Goal: Check status: Check status

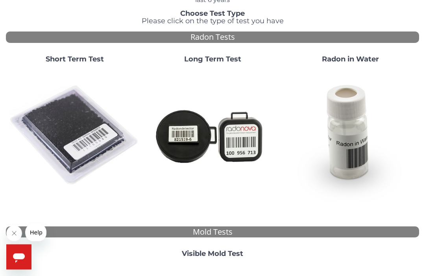
scroll to position [56, 0]
click at [66, 132] on img at bounding box center [74, 135] width 131 height 131
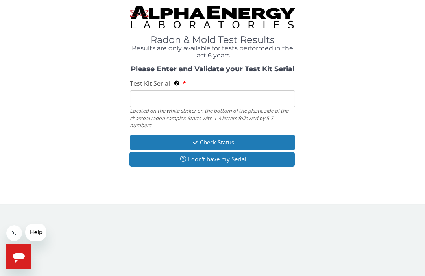
click at [160, 105] on input "Test Kit Serial Located on the white sticker on the bottom of the plastic side …" at bounding box center [212, 98] width 165 height 17
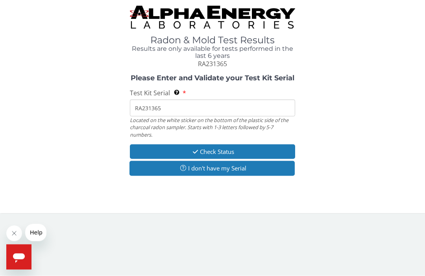
type input "RA231365"
click at [284, 148] on button "Check Status" at bounding box center [212, 151] width 165 height 15
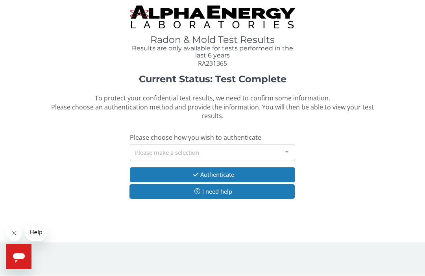
click at [291, 151] on div at bounding box center [287, 152] width 16 height 15
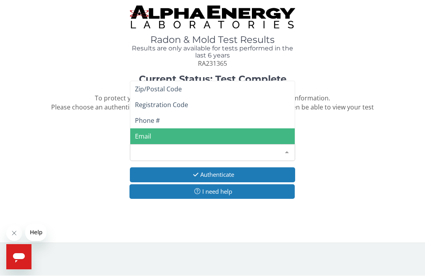
click at [144, 141] on span "Email" at bounding box center [212, 137] width 164 height 16
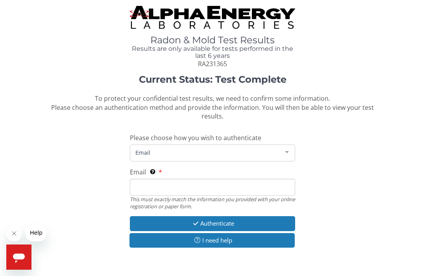
click at [144, 188] on input "Email This must exactly match the information you provided with your online reg…" at bounding box center [212, 187] width 165 height 17
type input "[EMAIL_ADDRESS][DOMAIN_NAME]"
click at [6, 108] on div "Current Status: Test Complete To protect your confidential test results, we nee…" at bounding box center [212, 164] width 413 height 181
click at [282, 219] on button "Authenticate" at bounding box center [212, 223] width 165 height 15
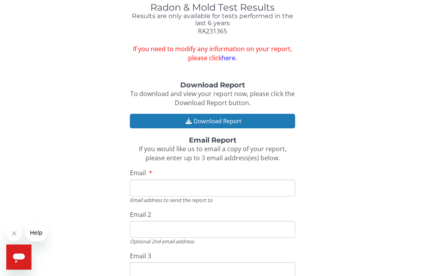
scroll to position [31, 0]
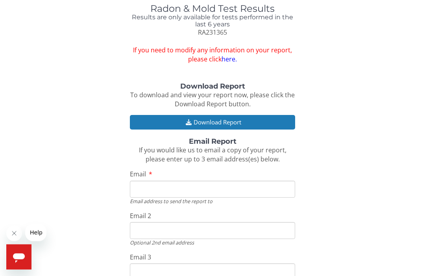
click at [249, 122] on button "Download Report" at bounding box center [212, 122] width 165 height 15
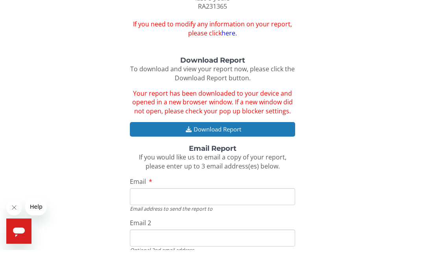
scroll to position [58, 0]
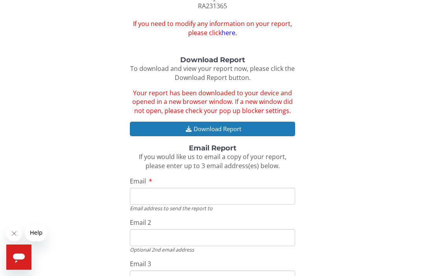
click at [156, 125] on button "Download Report" at bounding box center [212, 129] width 165 height 15
click at [154, 124] on button "Download Report" at bounding box center [212, 129] width 165 height 15
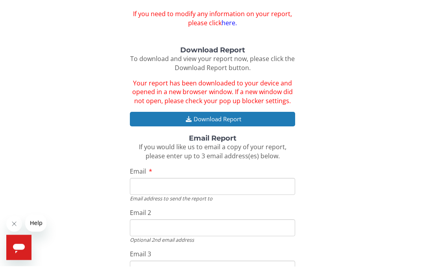
scroll to position [103, 0]
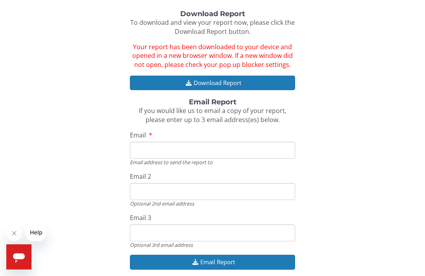
click at [142, 142] on input "Email" at bounding box center [212, 150] width 165 height 17
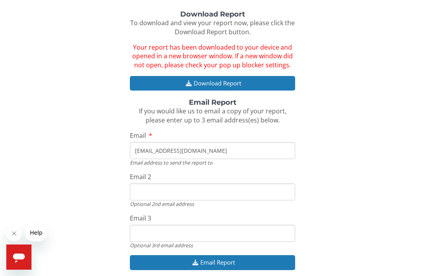
type input "[EMAIL_ADDRESS][DOMAIN_NAME]"
click at [290, 260] on button "Email Report" at bounding box center [212, 262] width 165 height 15
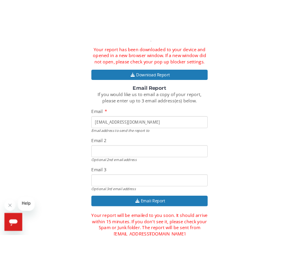
scroll to position [154, 0]
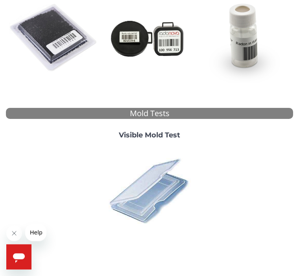
scroll to position [130, 0]
click at [155, 190] on img at bounding box center [149, 190] width 89 height 89
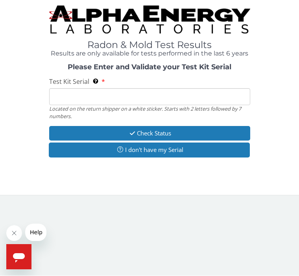
scroll to position [0, 0]
click at [130, 97] on input "Test Kit Serial Located on the return shipper on a white sticker. Starts with 2…" at bounding box center [149, 97] width 201 height 17
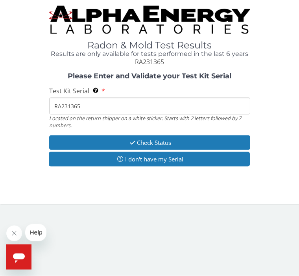
type input "RA231365"
click at [221, 140] on button "Check Status" at bounding box center [149, 142] width 201 height 15
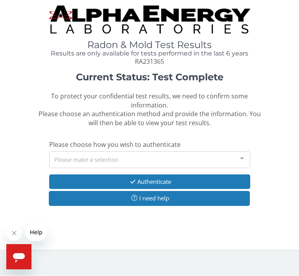
click at [239, 182] on button "Authenticate" at bounding box center [149, 182] width 201 height 15
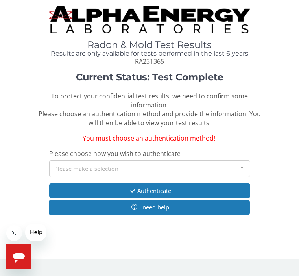
click at [231, 187] on button "Authenticate" at bounding box center [149, 191] width 201 height 15
click at [224, 200] on button "I need help" at bounding box center [149, 207] width 201 height 15
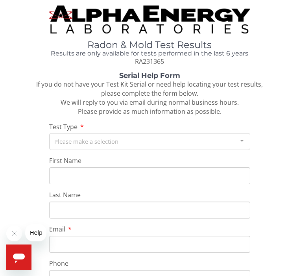
click at [218, 138] on div "Please make a selection" at bounding box center [149, 141] width 201 height 17
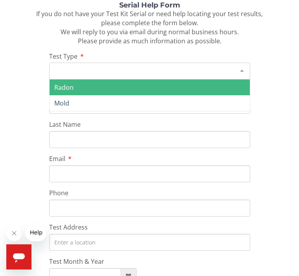
scroll to position [76, 0]
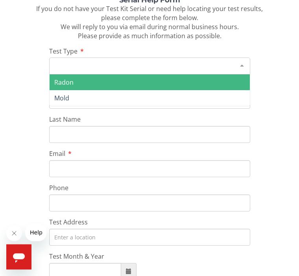
click at [196, 133] on input "Last Name" at bounding box center [149, 134] width 201 height 17
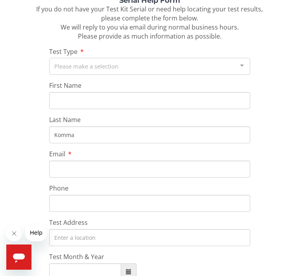
type input "Komma"
click at [92, 166] on input "Email" at bounding box center [149, 168] width 201 height 17
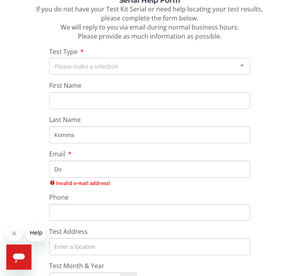
type input "D"
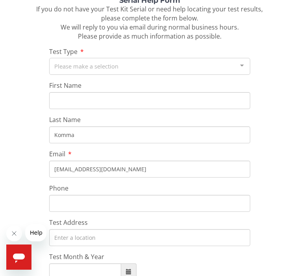
type input "[EMAIL_ADDRESS][DOMAIN_NAME]"
click at [205, 196] on input "Phone" at bounding box center [149, 203] width 201 height 17
type input "[PHONE_NUMBER]"
click at [87, 232] on input "Test Address" at bounding box center [149, 237] width 201 height 17
type input "[STREET_ADDRESS]"
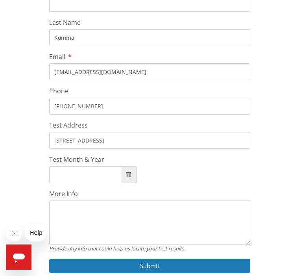
scroll to position [184, 0]
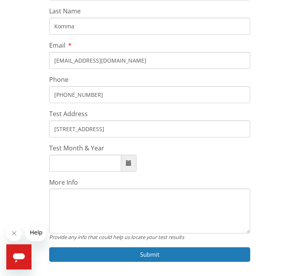
click at [126, 159] on span at bounding box center [128, 163] width 15 height 17
type input "[DATE]"
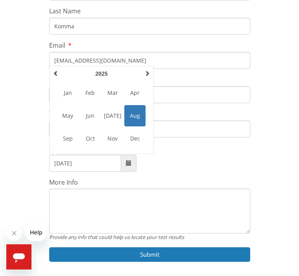
click at [193, 254] on button "Submit" at bounding box center [149, 254] width 201 height 15
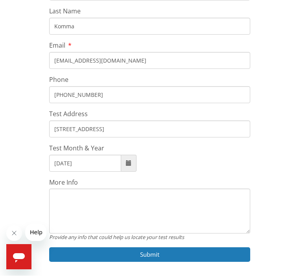
click at [191, 250] on button "Submit" at bounding box center [149, 254] width 201 height 15
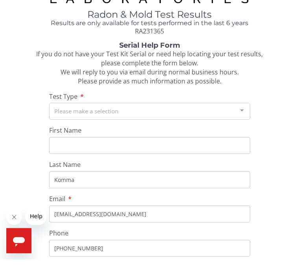
scroll to position [178, 0]
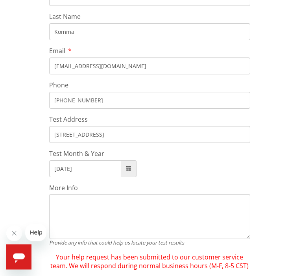
click at [238, 205] on textarea "More Info" at bounding box center [149, 216] width 201 height 45
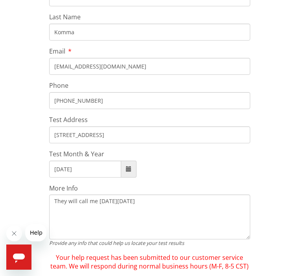
type textarea "They will call me [DATE][DATE]."
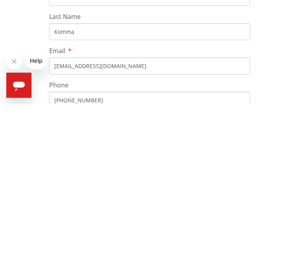
scroll to position [0, 0]
